Goal: Entertainment & Leisure: Consume media (video, audio)

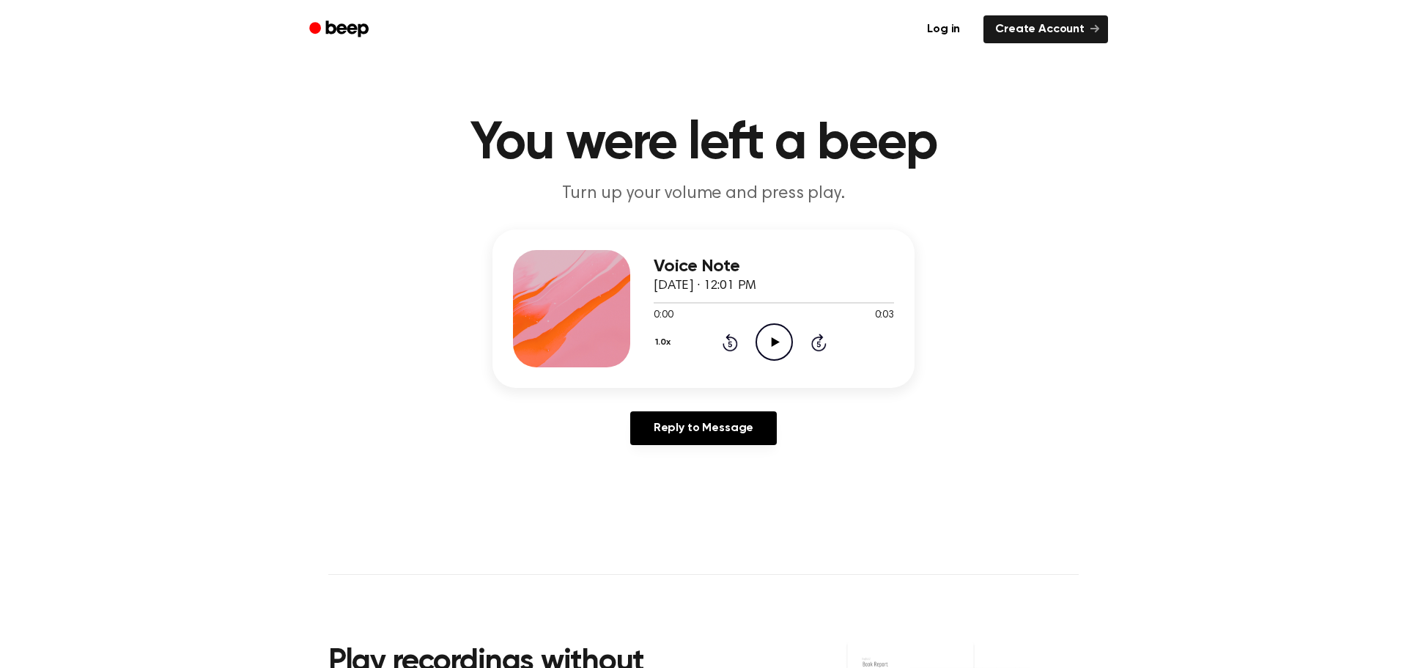
click at [778, 346] on icon "Play Audio" at bounding box center [774, 341] width 37 height 37
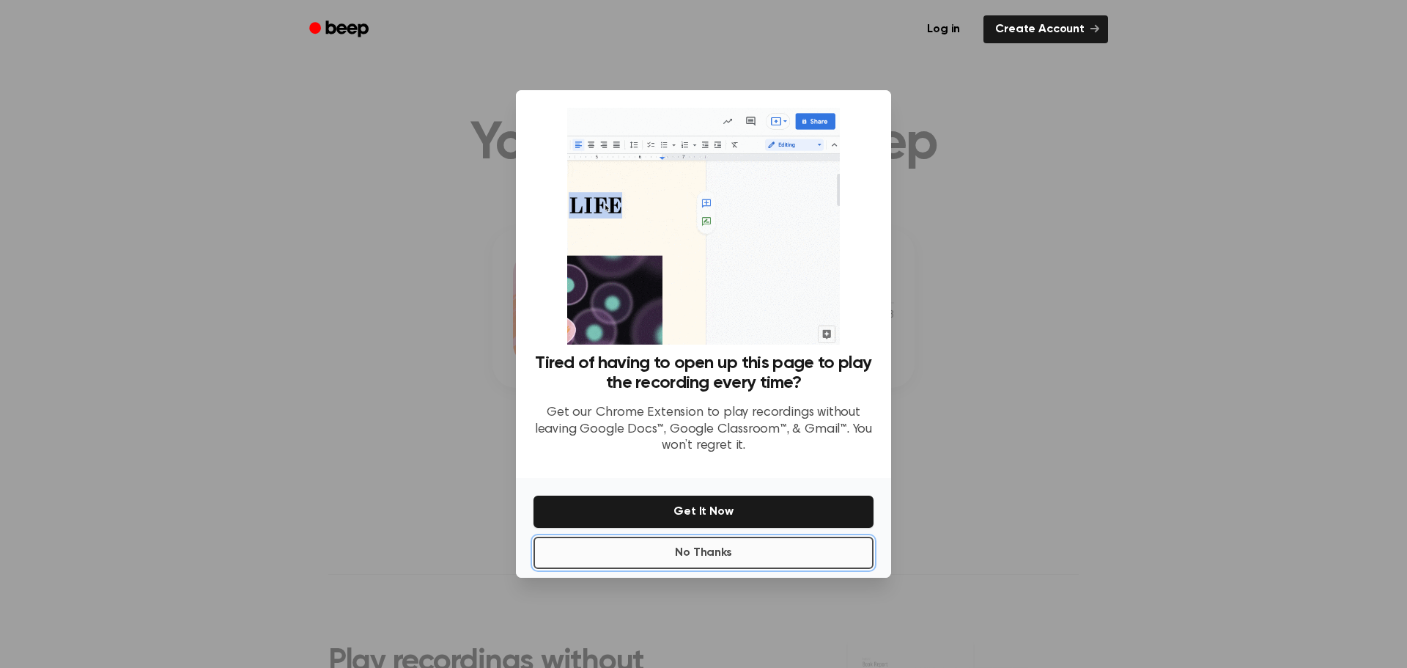
click at [770, 551] on button "No Thanks" at bounding box center [704, 552] width 340 height 32
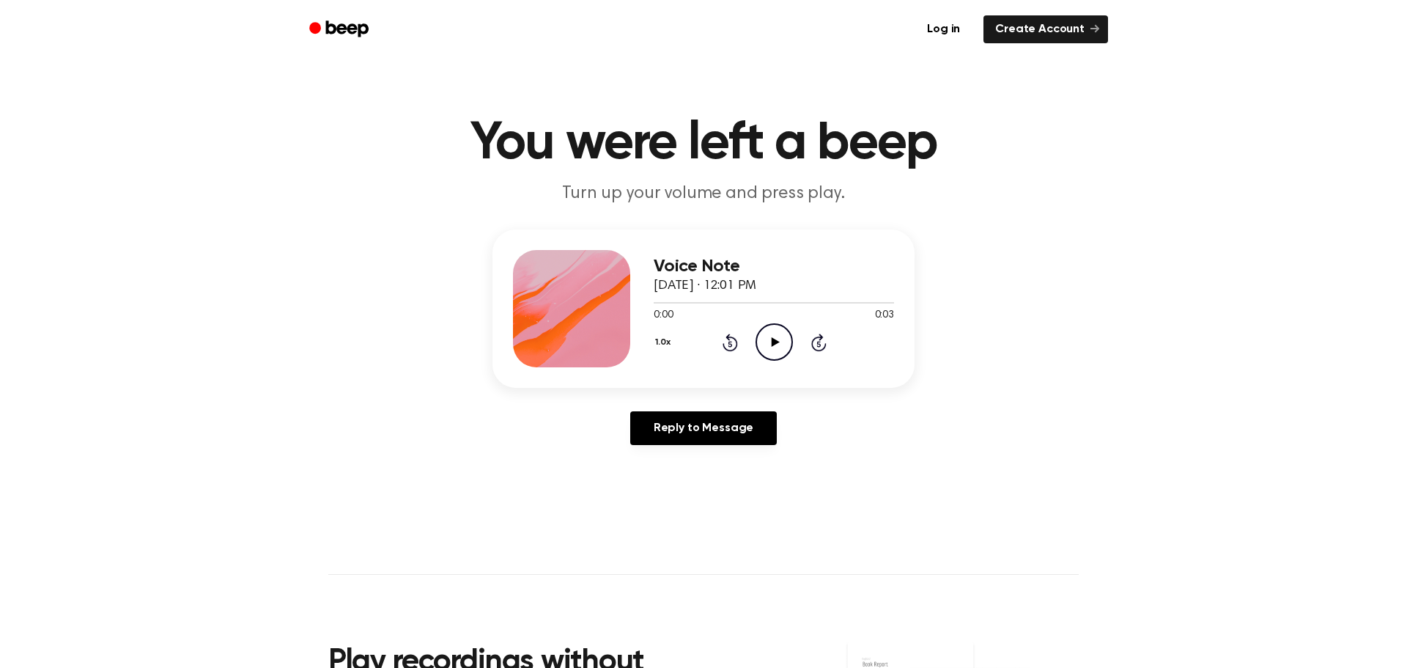
click at [765, 342] on icon "Play Audio" at bounding box center [774, 341] width 37 height 37
click at [765, 344] on icon "Play Audio" at bounding box center [774, 341] width 37 height 37
click at [789, 336] on icon "Play Audio" at bounding box center [774, 341] width 37 height 37
